Goal: Information Seeking & Learning: Learn about a topic

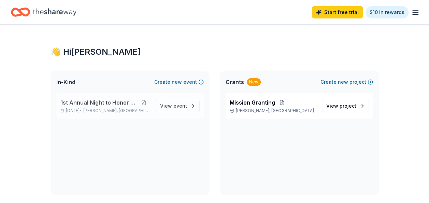
click at [122, 102] on span "1st Annual Night to Honor Gala" at bounding box center [98, 102] width 77 height 8
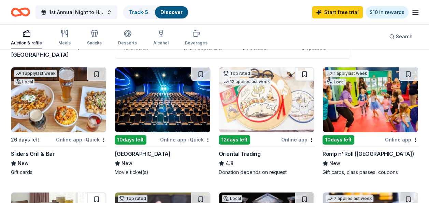
scroll to position [34, 0]
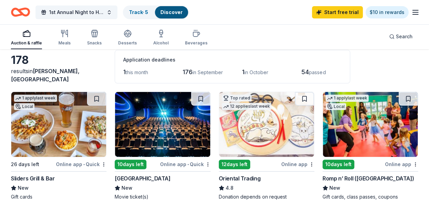
click at [398, 162] on div "Online app" at bounding box center [401, 164] width 33 height 9
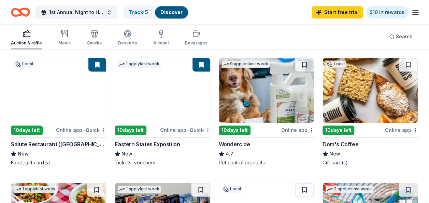
scroll to position [444, 0]
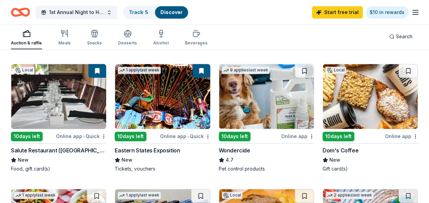
click at [170, 135] on div "Online app • Quick" at bounding box center [185, 136] width 51 height 9
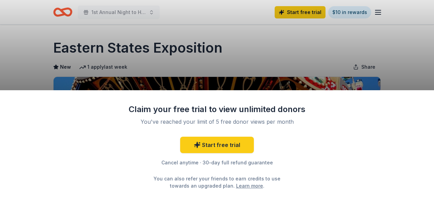
click at [345, 37] on div "Claim your free trial to view unlimited donors You've reached your limit of 5 f…" at bounding box center [217, 101] width 434 height 203
